Goal: Download file/media

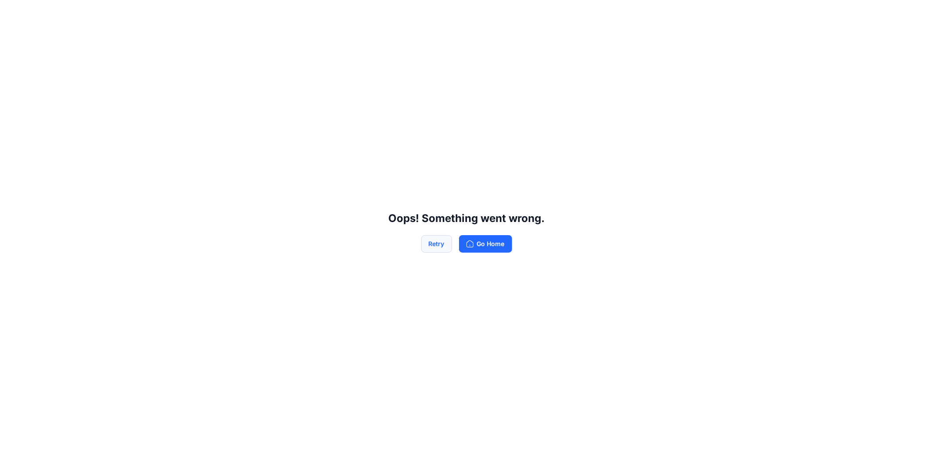
click at [437, 242] on button "Retry" at bounding box center [436, 244] width 31 height 18
click at [438, 243] on button "Retry" at bounding box center [436, 244] width 31 height 18
click at [431, 244] on button "Retry" at bounding box center [436, 244] width 31 height 18
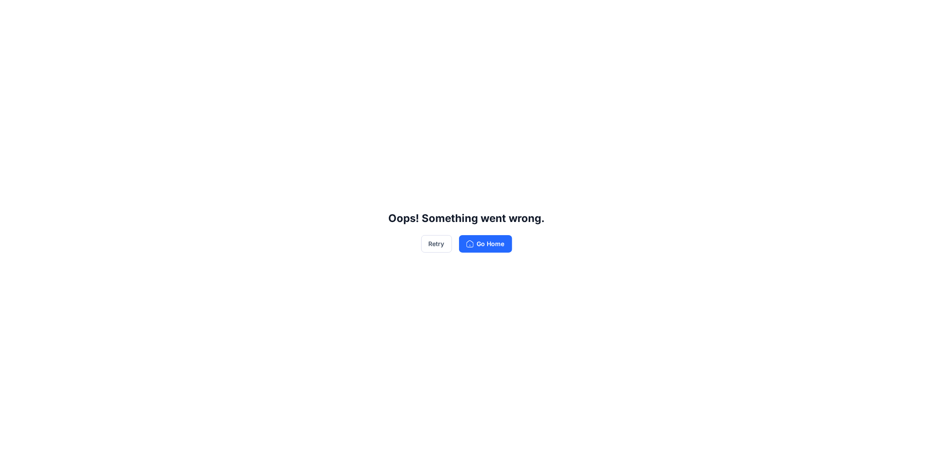
click at [431, 244] on button "Retry" at bounding box center [436, 244] width 31 height 18
click at [449, 248] on button "Retry" at bounding box center [436, 244] width 31 height 18
click at [488, 243] on button "Go Home" at bounding box center [485, 244] width 53 height 18
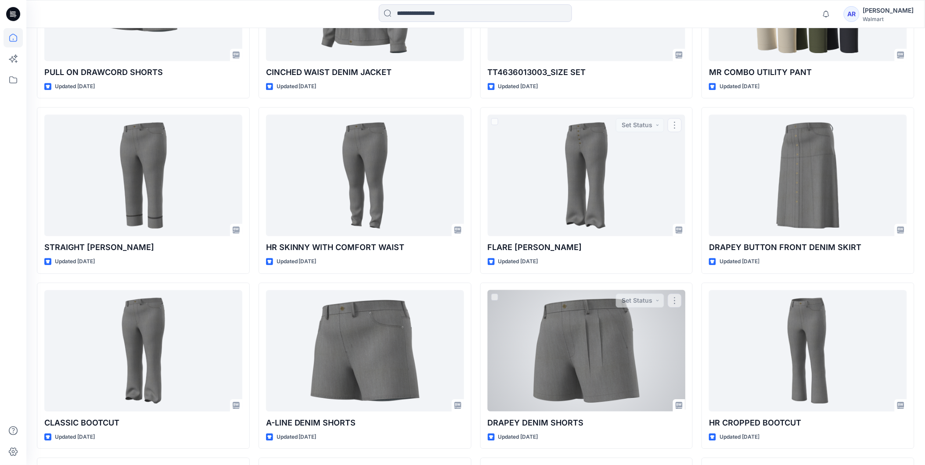
scroll to position [730, 0]
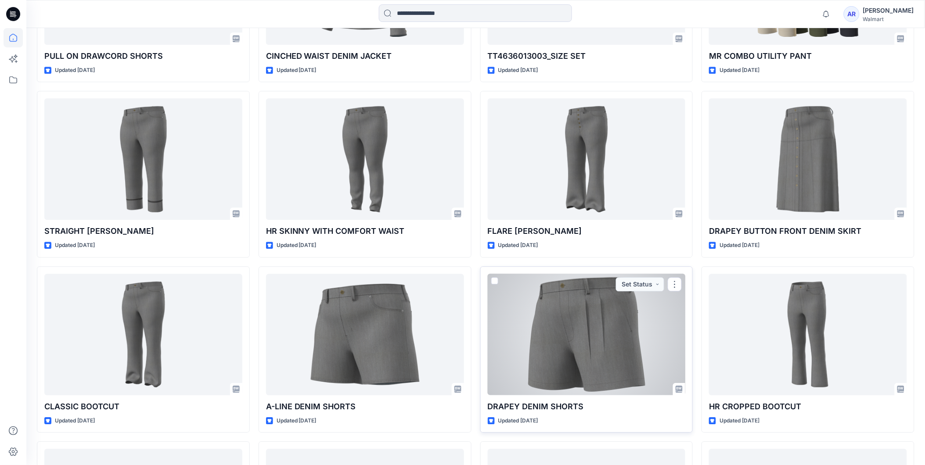
click at [588, 317] on div at bounding box center [587, 335] width 198 height 122
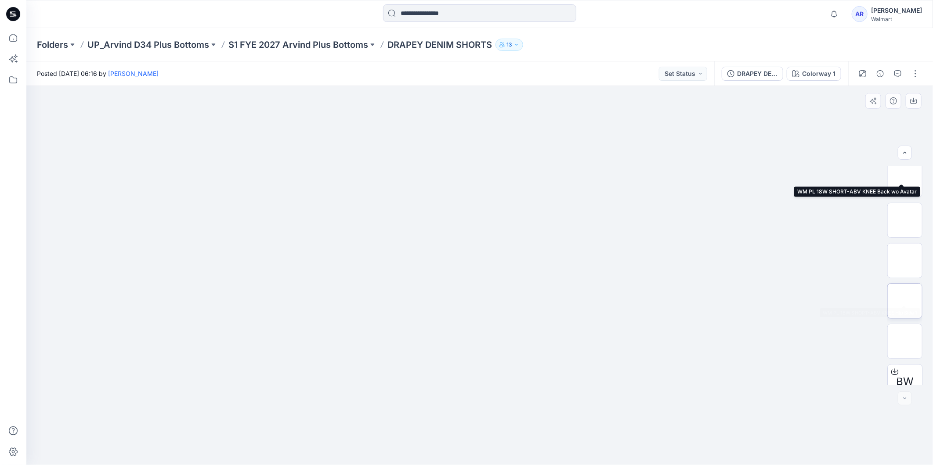
scroll to position [220, 0]
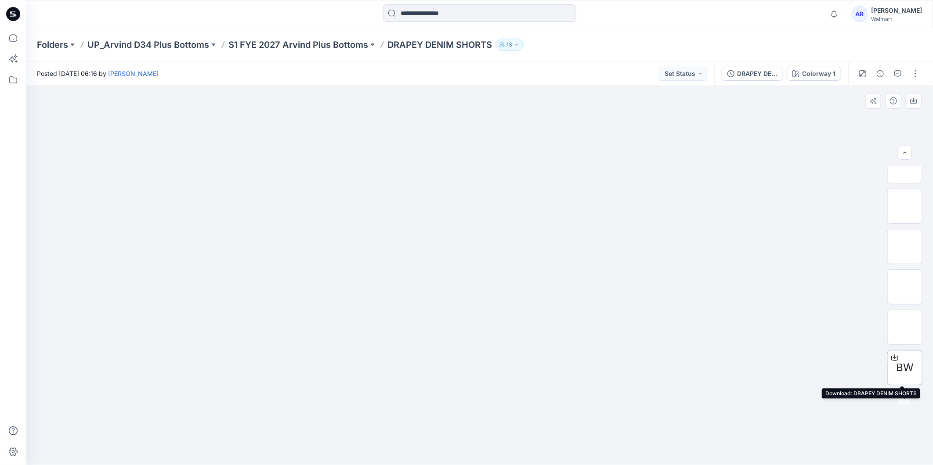
click at [893, 357] on icon at bounding box center [895, 357] width 4 height 4
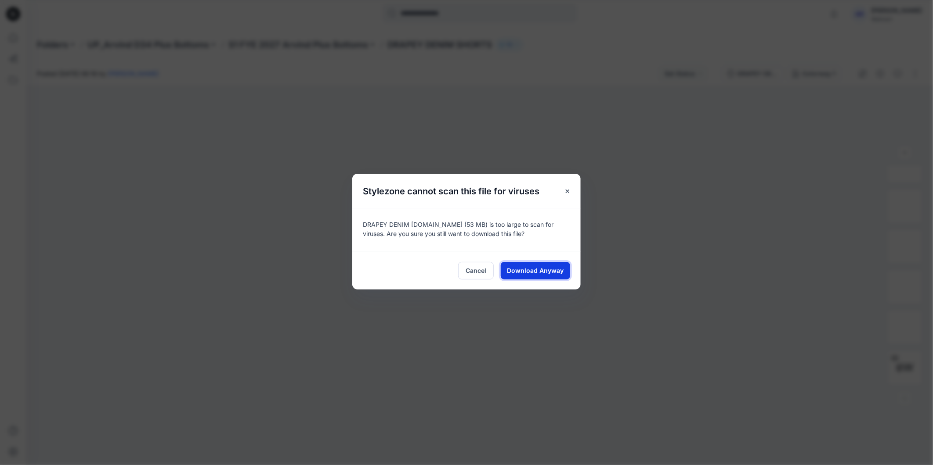
click at [547, 267] on span "Download Anyway" at bounding box center [535, 270] width 57 height 9
